Goal: Information Seeking & Learning: Compare options

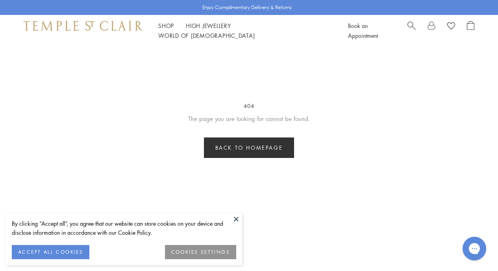
click at [274, 149] on link "Back to homepage" at bounding box center [249, 147] width 91 height 20
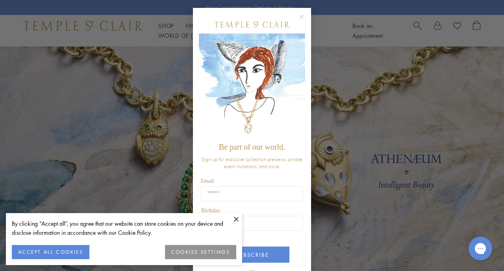
click at [235, 219] on button at bounding box center [236, 219] width 12 height 12
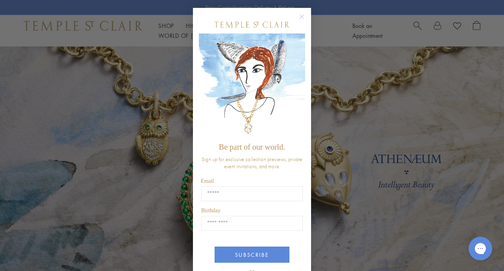
click at [299, 17] on circle "Close dialog" at bounding box center [301, 16] width 9 height 9
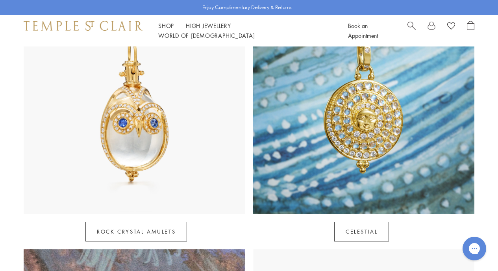
scroll to position [432, 0]
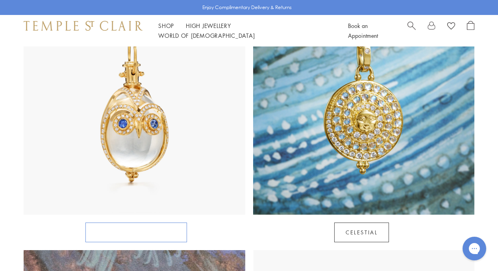
click at [152, 222] on link "Rock Crystal Amulets" at bounding box center [136, 232] width 102 height 20
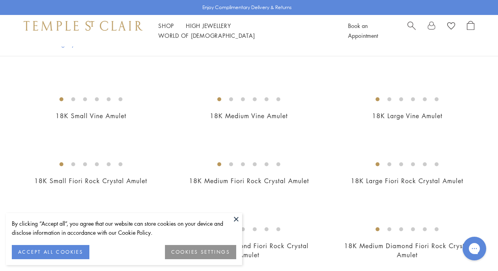
scroll to position [122, 0]
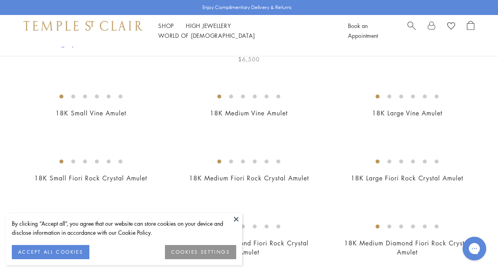
click at [0, 0] on img at bounding box center [0, 0] width 0 height 0
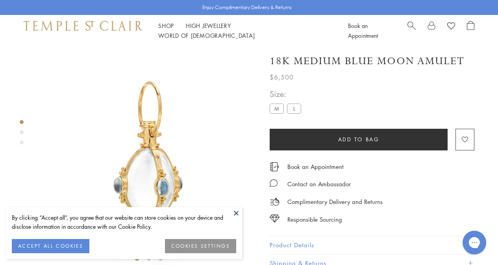
scroll to position [46, 0]
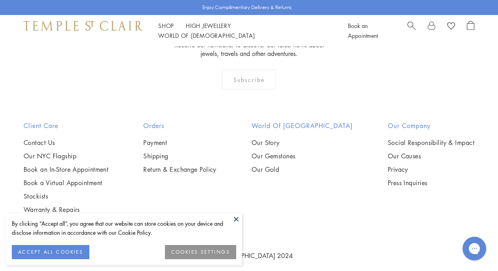
scroll to position [1752, 0]
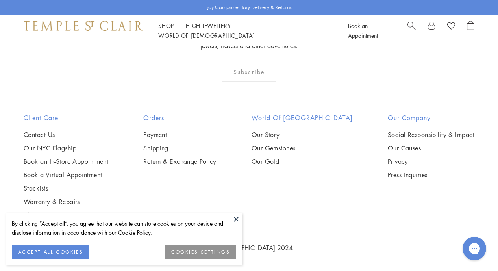
drag, startPoint x: 99, startPoint y: 130, endPoint x: 90, endPoint y: 44, distance: 86.3
click at [236, 219] on button at bounding box center [236, 219] width 12 height 12
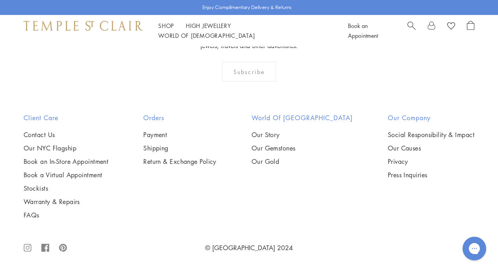
scroll to position [1839, 0]
click at [0, 0] on img at bounding box center [0, 0] width 0 height 0
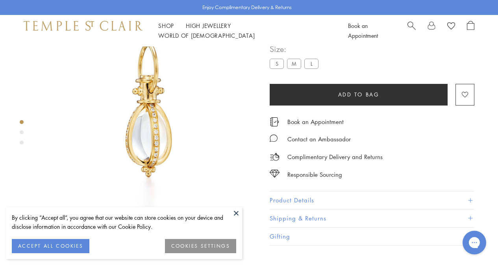
scroll to position [46, 0]
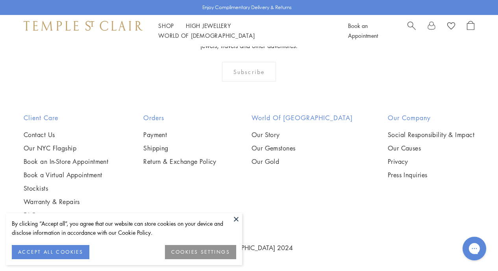
scroll to position [2098, 0]
click at [234, 222] on button at bounding box center [236, 219] width 12 height 12
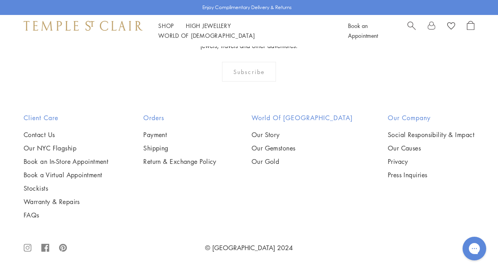
scroll to position [2819, 0]
click at [0, 0] on img at bounding box center [0, 0] width 0 height 0
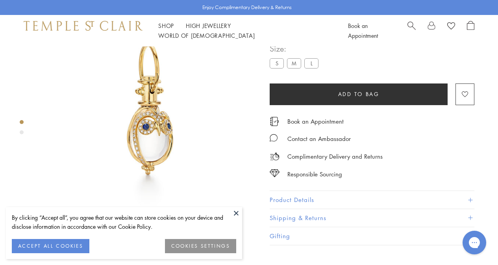
scroll to position [46, 0]
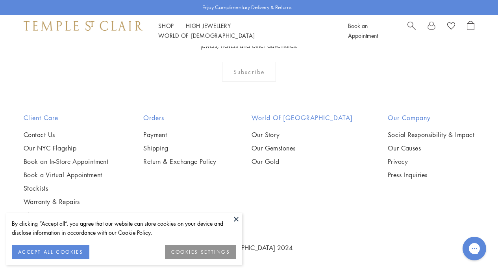
scroll to position [3237, 0]
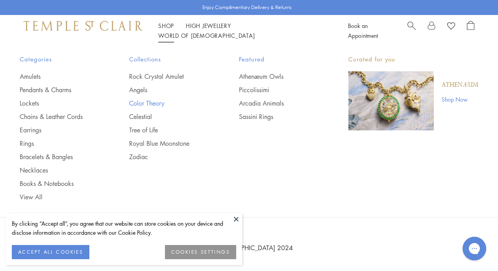
click at [139, 104] on link "Color Theory" at bounding box center [168, 103] width 78 height 9
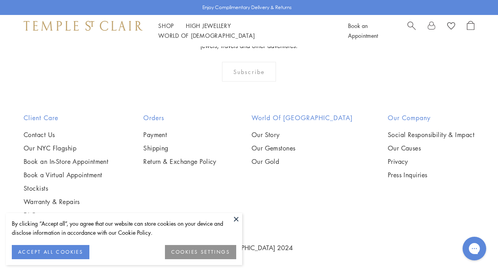
scroll to position [1230, 0]
click at [237, 217] on button at bounding box center [236, 219] width 12 height 12
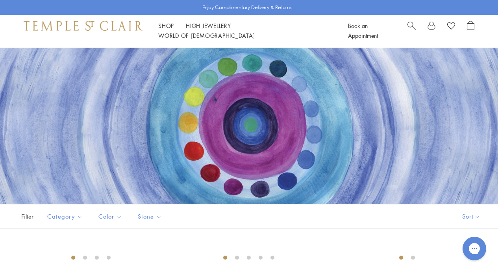
scroll to position [12, 0]
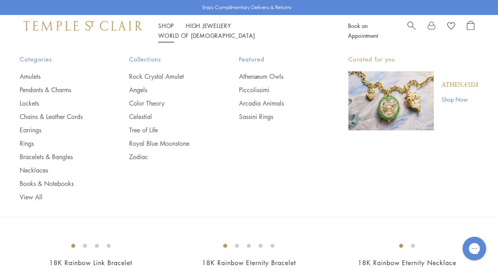
click at [168, 30] on link "Shop Shop" at bounding box center [166, 26] width 16 height 8
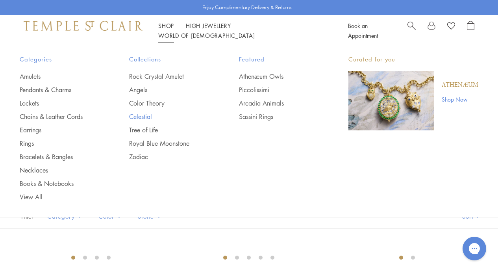
click at [137, 115] on link "Celestial" at bounding box center [168, 116] width 78 height 9
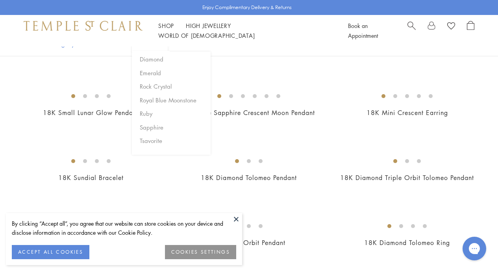
scroll to position [226, 0]
click at [0, 0] on img at bounding box center [0, 0] width 0 height 0
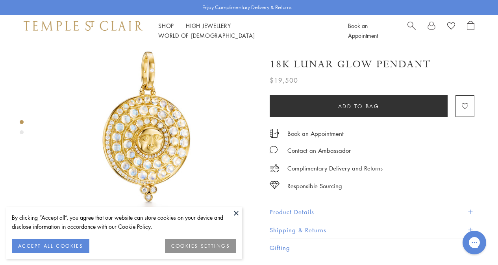
scroll to position [28, 0]
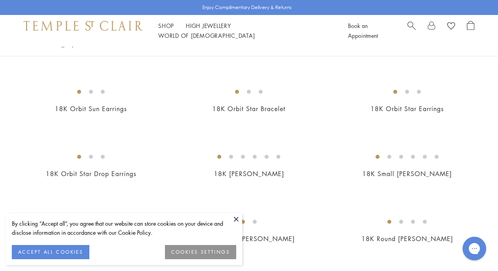
scroll to position [621, 0]
click at [0, 0] on img at bounding box center [0, 0] width 0 height 0
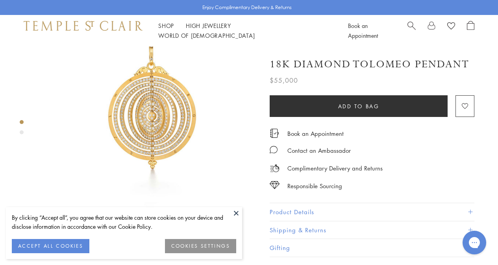
scroll to position [50, 0]
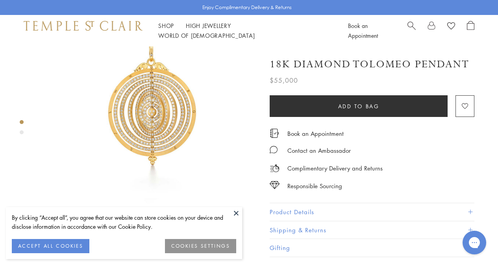
click at [229, 208] on div "By clicking “Accept all”, you agree that our website can store cookies on your …" at bounding box center [124, 233] width 236 height 52
click at [235, 212] on button at bounding box center [236, 213] width 12 height 12
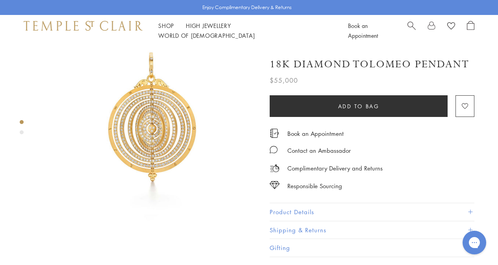
scroll to position [0, 0]
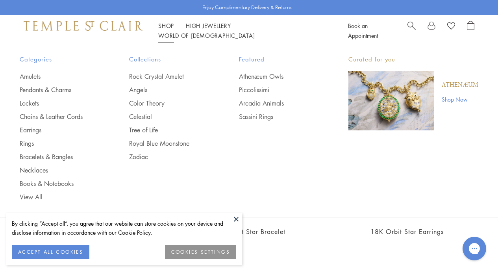
scroll to position [499, 0]
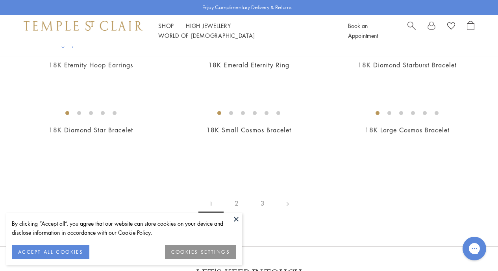
scroll to position [1183, 0]
click at [0, 0] on img at bounding box center [0, 0] width 0 height 0
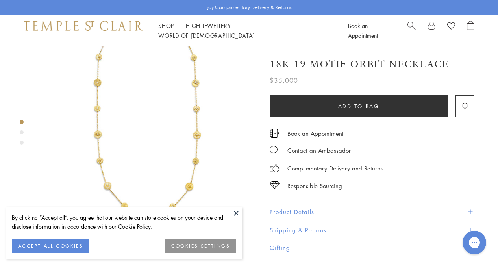
scroll to position [39, 0]
click at [196, 130] on img at bounding box center [148, 116] width 219 height 219
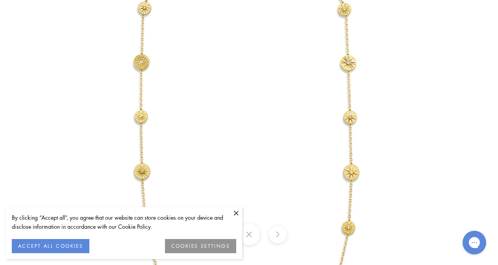
click at [458, 194] on img at bounding box center [249, 132] width 461 height 461
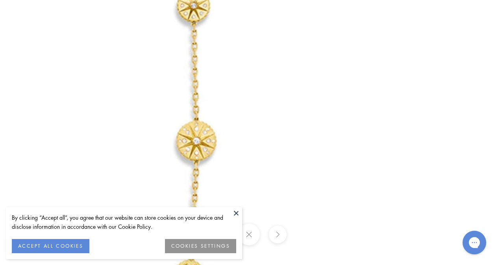
click at [238, 213] on button at bounding box center [236, 213] width 12 height 12
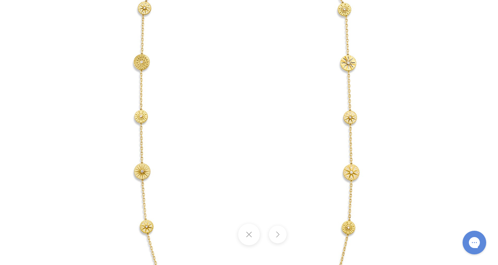
click at [404, 261] on img at bounding box center [249, 132] width 461 height 461
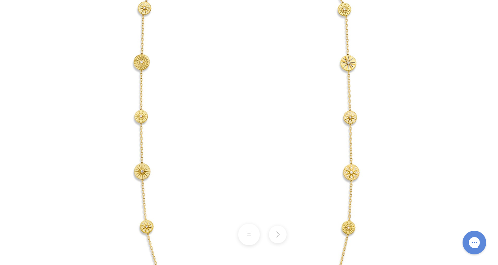
click at [246, 234] on button at bounding box center [249, 235] width 22 height 22
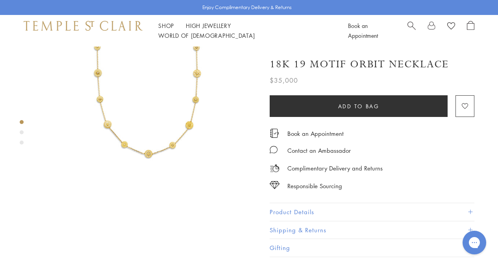
scroll to position [108, 0]
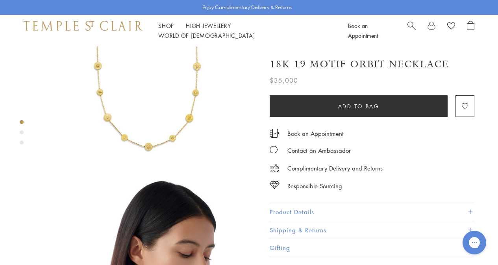
click at [310, 209] on button "Product Details" at bounding box center [372, 212] width 205 height 18
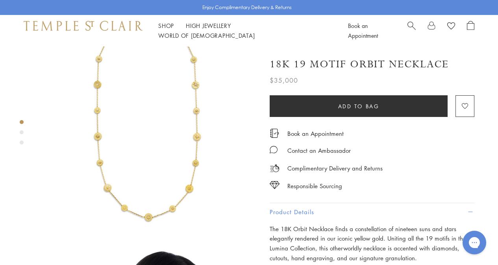
scroll to position [27, 0]
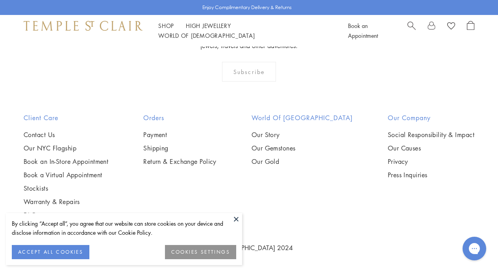
scroll to position [2916, 0]
click at [0, 0] on img at bounding box center [0, 0] width 0 height 0
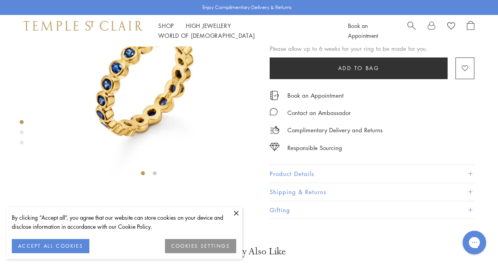
scroll to position [87, 0]
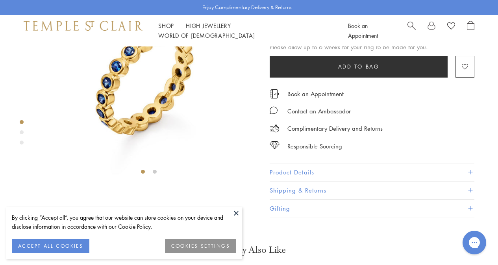
click at [311, 181] on button "Product Details" at bounding box center [372, 172] width 205 height 18
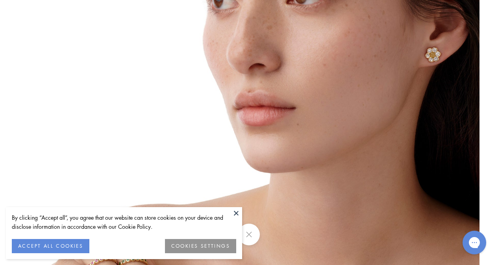
click at [237, 211] on button at bounding box center [236, 213] width 12 height 12
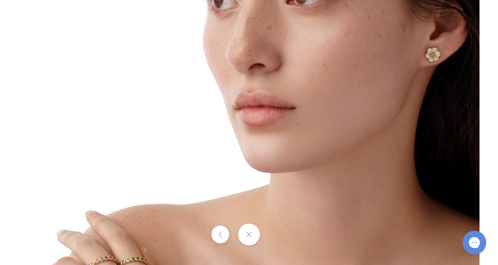
click at [249, 236] on button at bounding box center [249, 235] width 22 height 22
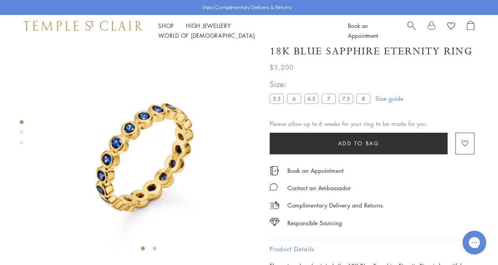
scroll to position [9, 0]
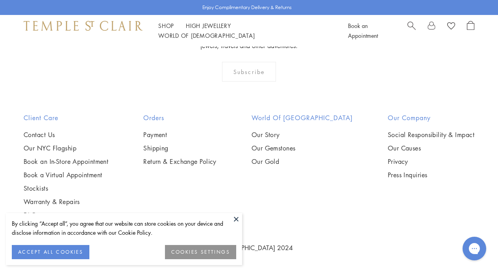
scroll to position [2860, 0]
click at [0, 0] on img at bounding box center [0, 0] width 0 height 0
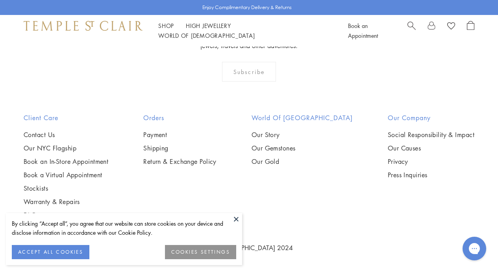
click at [0, 0] on img at bounding box center [0, 0] width 0 height 0
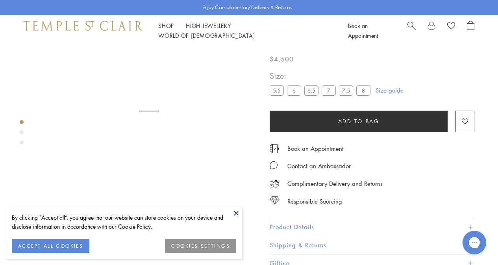
scroll to position [46, 0]
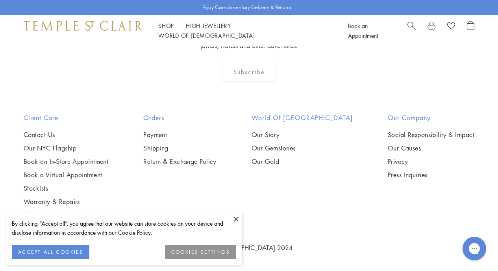
scroll to position [3478, 0]
click at [0, 0] on img at bounding box center [0, 0] width 0 height 0
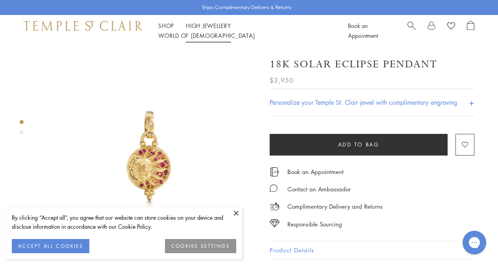
click at [201, 30] on link "High Jewellery High Jewellery" at bounding box center [208, 26] width 45 height 8
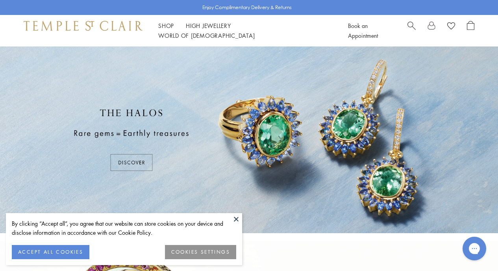
click at [238, 217] on button at bounding box center [236, 219] width 12 height 12
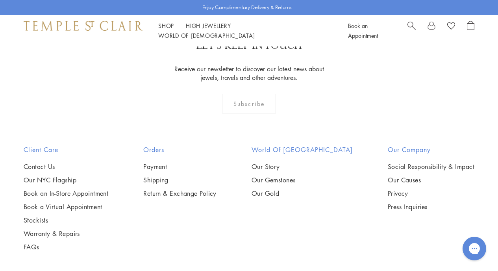
scroll to position [683, 0]
